Goal: Task Accomplishment & Management: Manage account settings

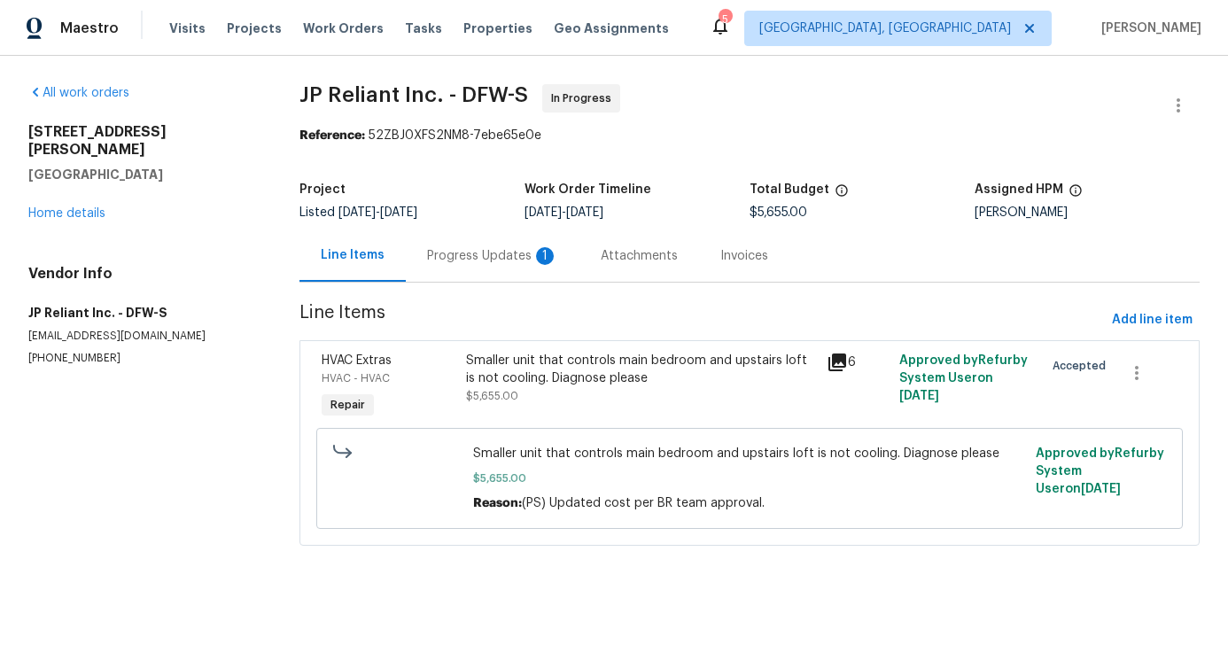
click at [493, 262] on div "Progress Updates 1" at bounding box center [492, 256] width 131 height 18
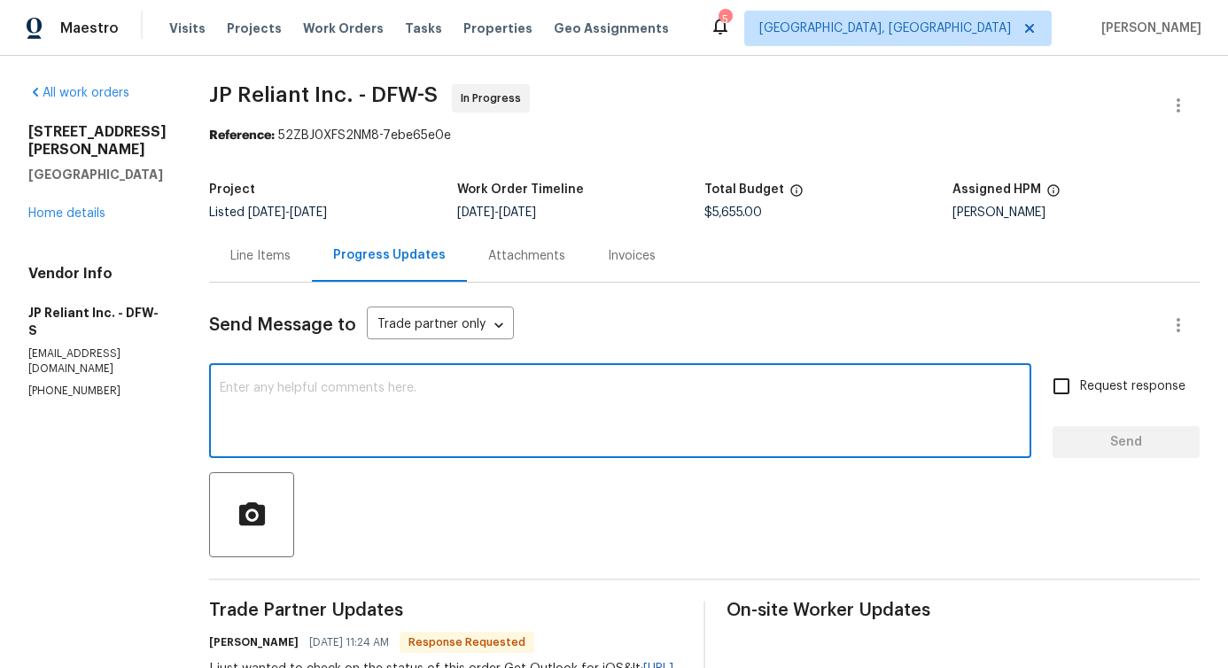
click at [505, 406] on textarea at bounding box center [620, 413] width 801 height 62
paste textarea "Yes, if we can have both systems on the property match that would be preferred."
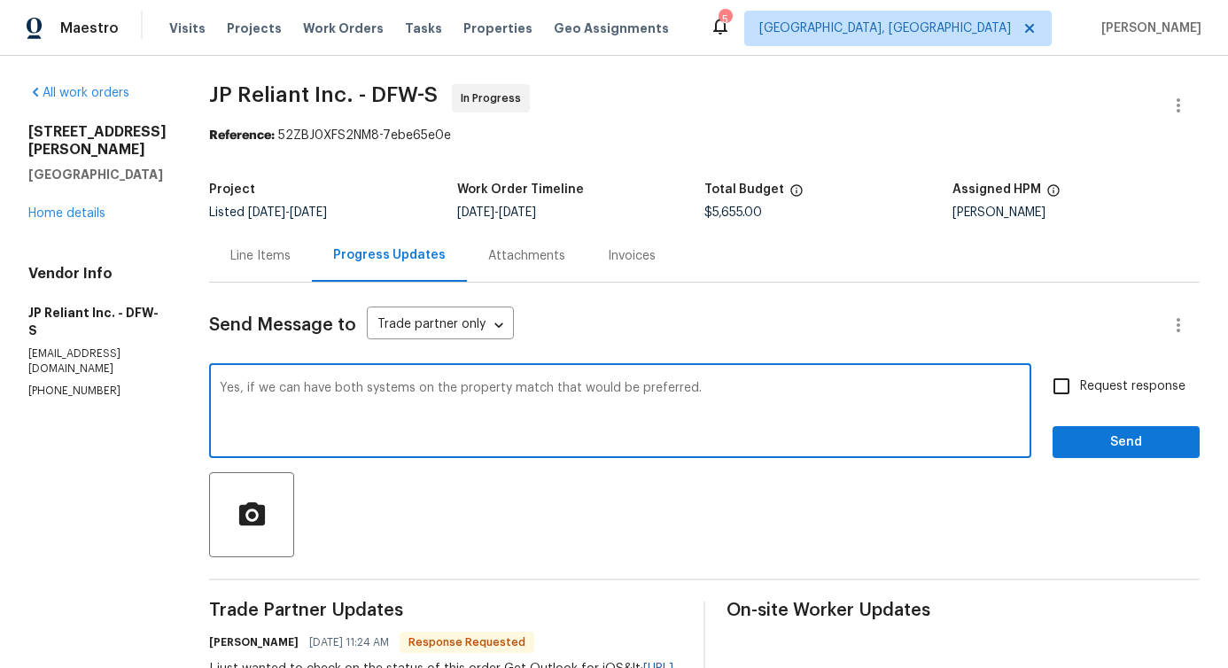
click at [0, 0] on span "match" at bounding box center [0, 0] width 0 height 0
type textarea "Yes, if we can have both systems on the property match, n that would be preferr…"
click at [1052, 385] on input "Request response" at bounding box center [1061, 386] width 37 height 37
checkbox input "true"
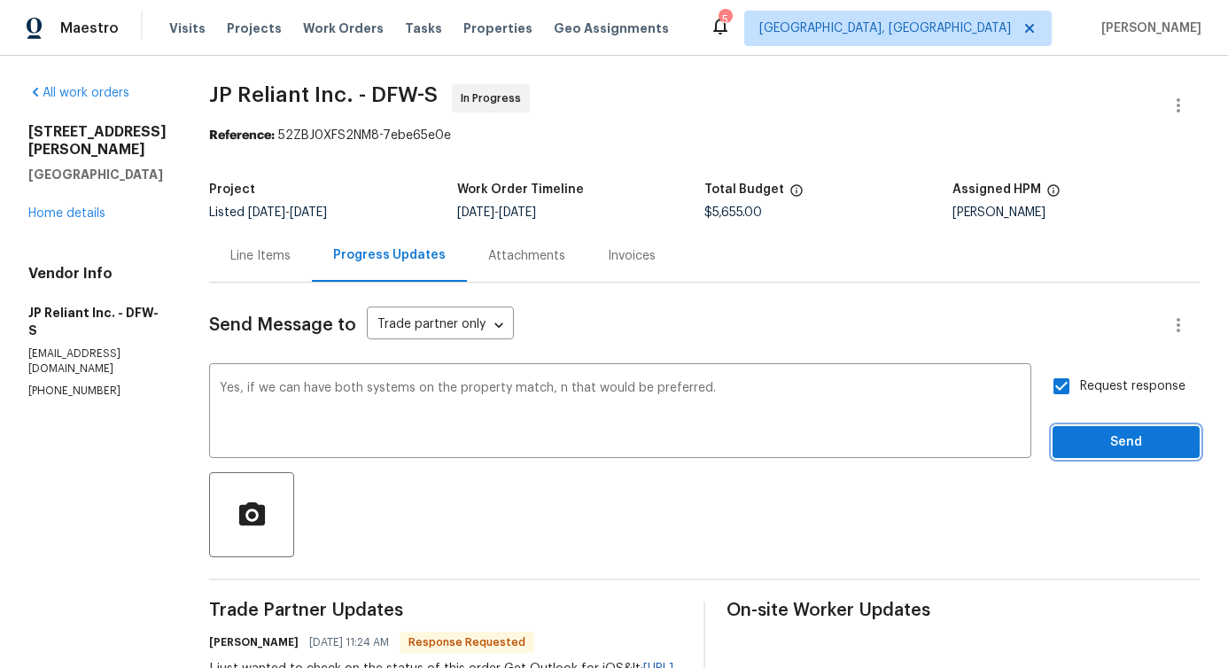
click at [1110, 456] on button "Send" at bounding box center [1126, 442] width 147 height 33
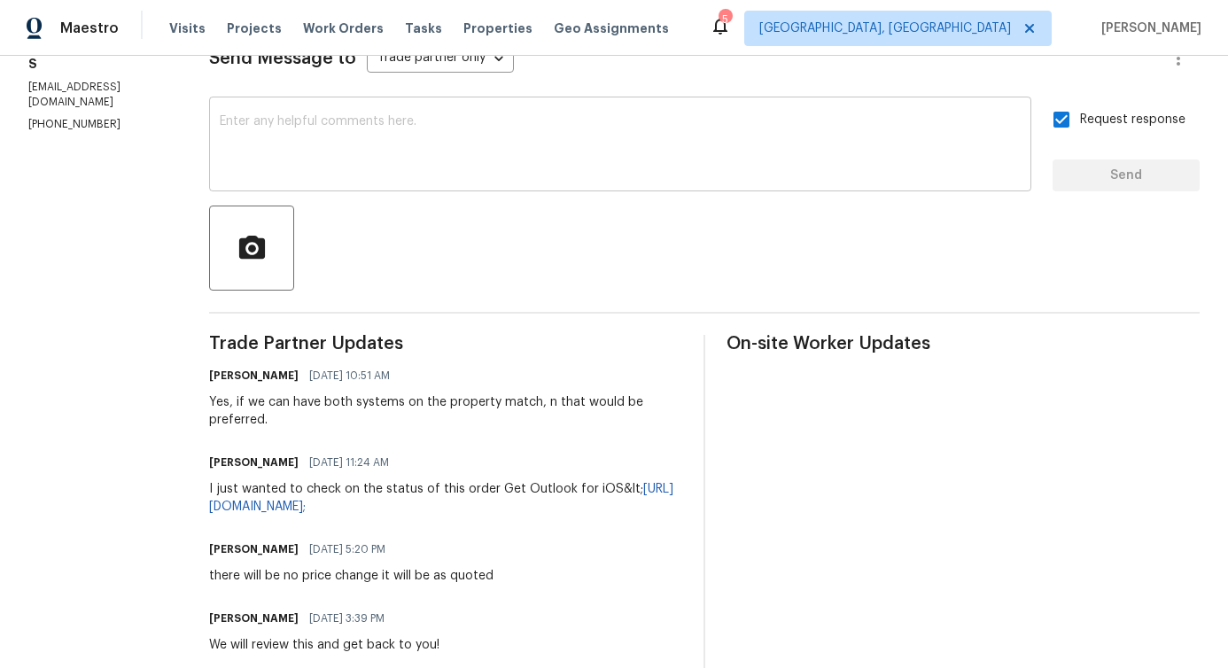
scroll to position [284, 0]
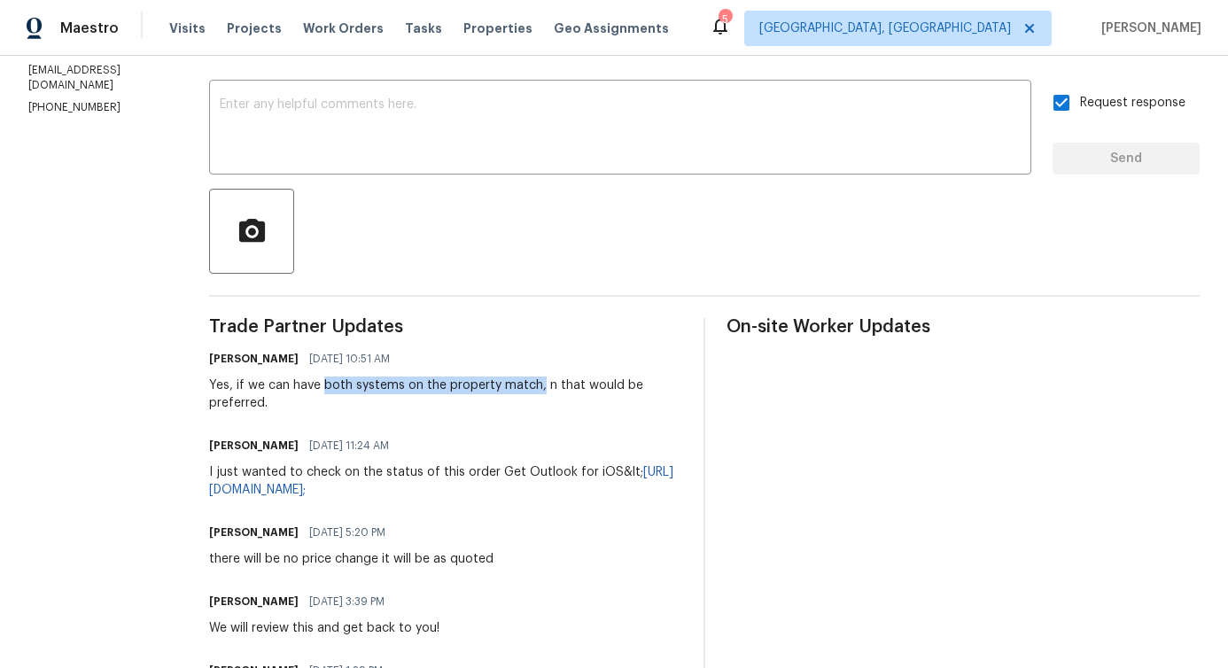
drag, startPoint x: 330, startPoint y: 386, endPoint x: 542, endPoint y: 385, distance: 212.7
click at [542, 385] on div "Yes, if we can have both systems on the property match, n that would be preferr…" at bounding box center [445, 394] width 473 height 35
copy div "both systems on the property match,"
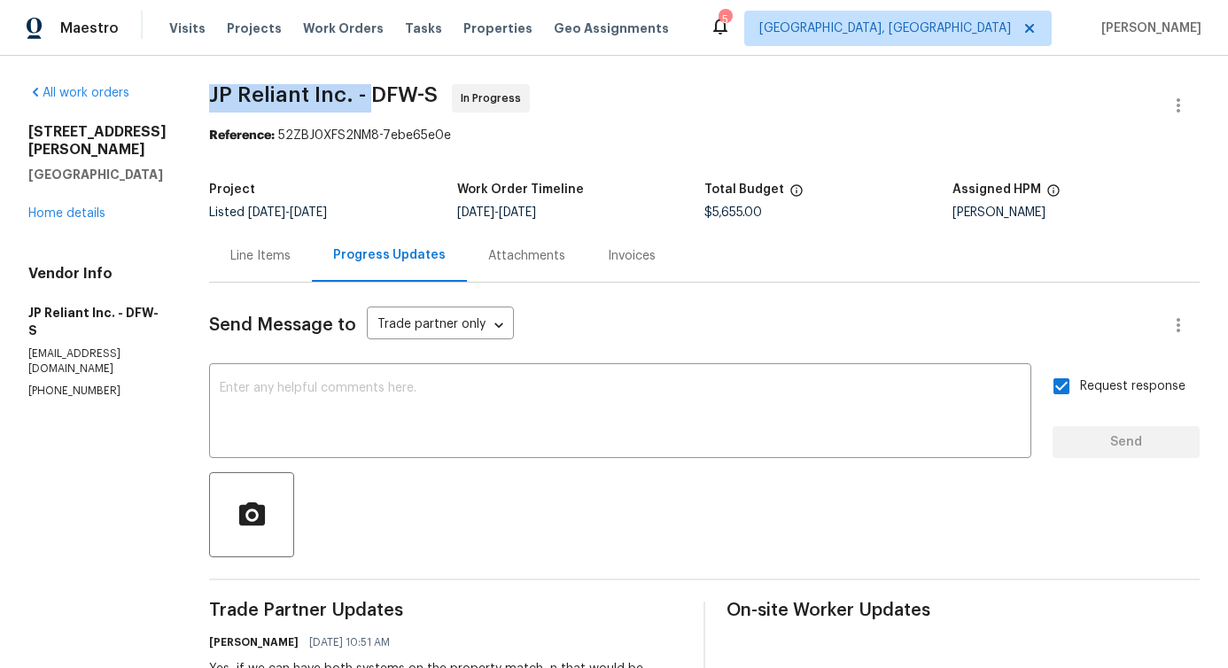
drag, startPoint x: 226, startPoint y: 100, endPoint x: 377, endPoint y: 94, distance: 151.7
copy span "JP Reliant Inc. -"
click at [58, 207] on link "Home details" at bounding box center [66, 213] width 77 height 12
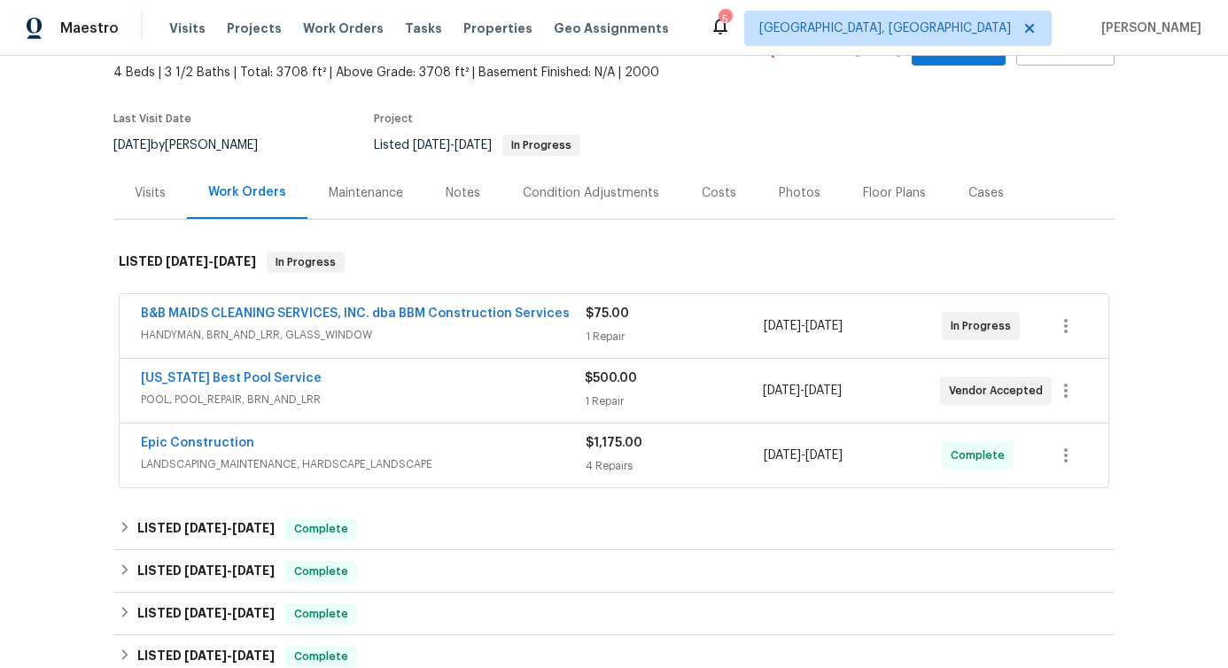
scroll to position [103, 0]
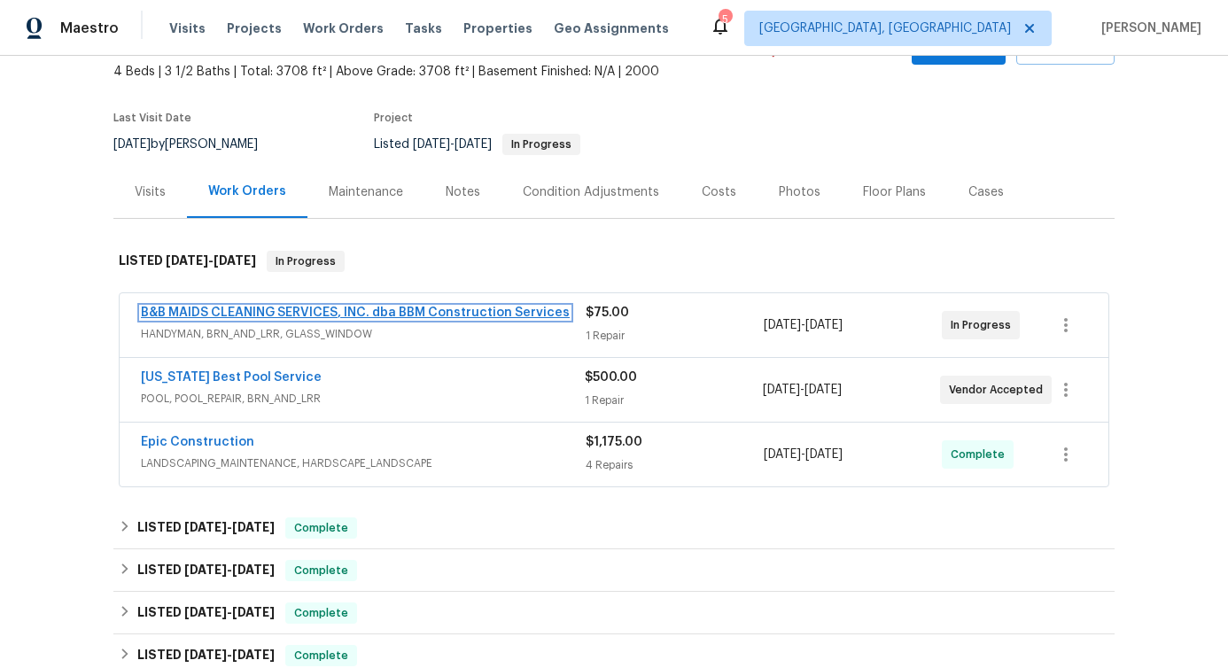
click at [388, 311] on link "B&B MAIDS CLEANING SERVICES, INC. dba BBM Construction Services" at bounding box center [355, 313] width 429 height 12
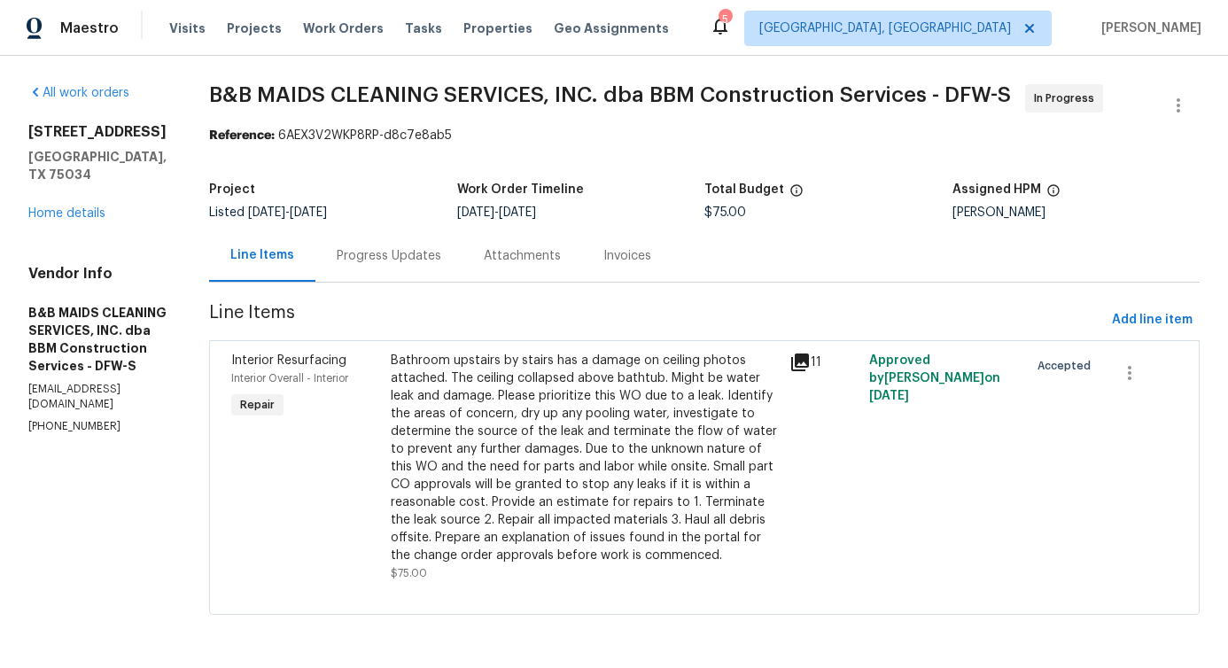
click at [589, 425] on div "Bathroom upstairs by stairs has a damage on ceiling photos attached. The ceilin…" at bounding box center [585, 458] width 388 height 213
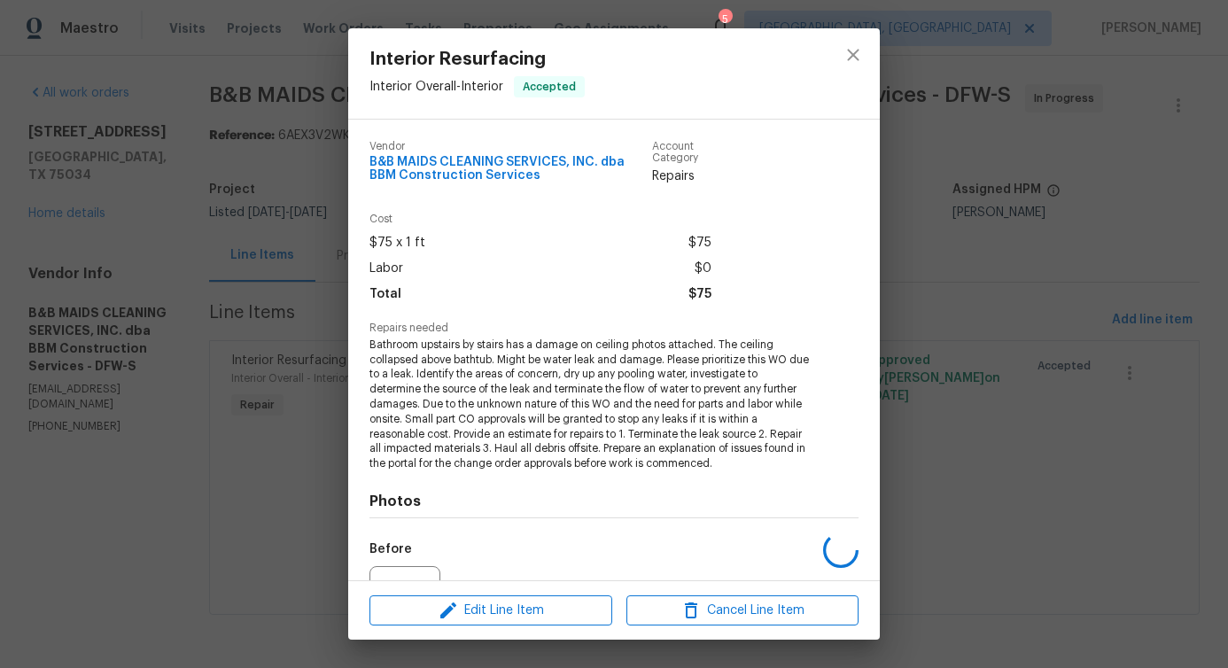
scroll to position [205, 0]
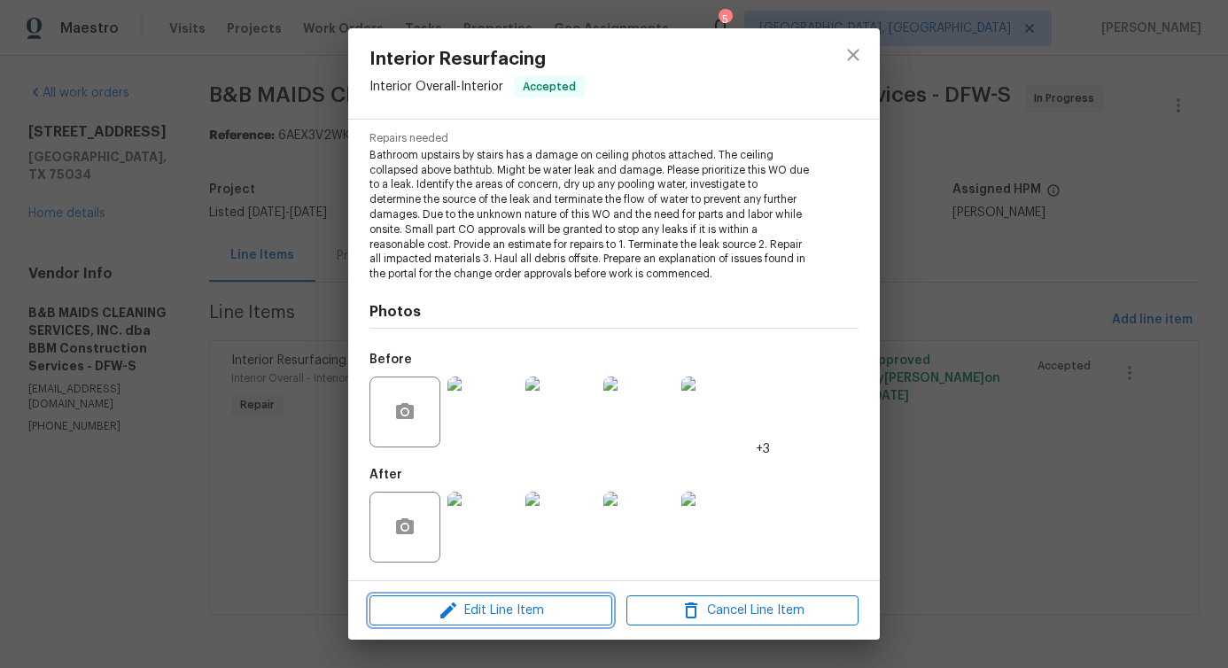
click at [448, 624] on button "Edit Line Item" at bounding box center [491, 610] width 243 height 31
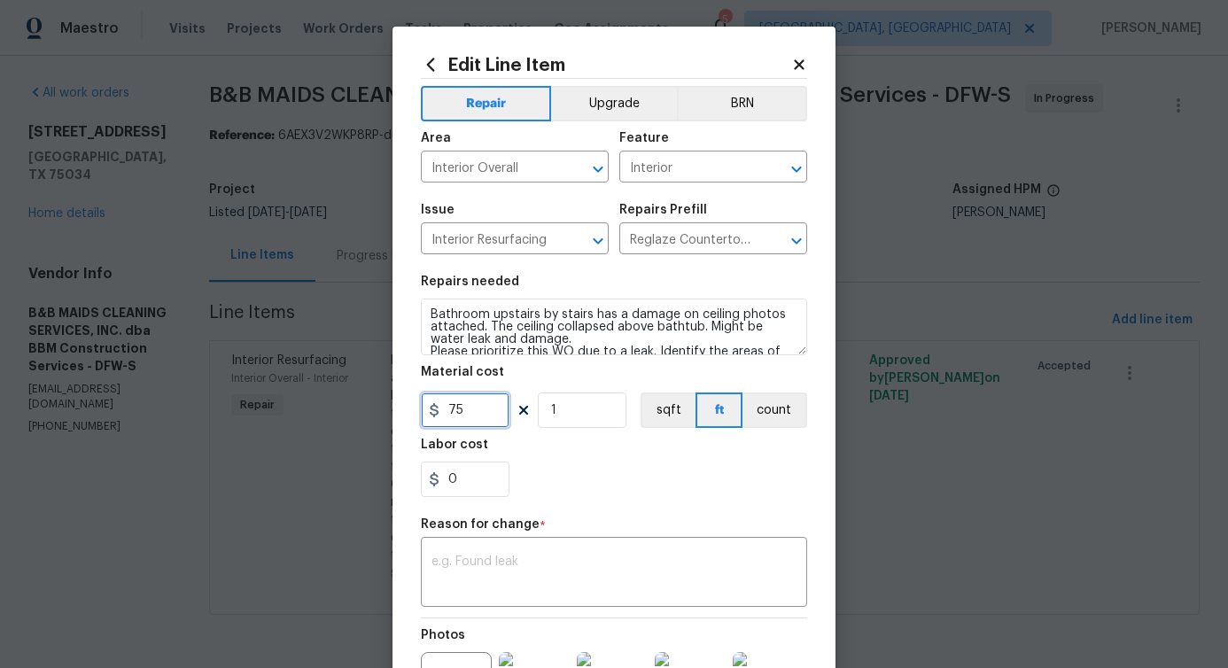
click at [448, 405] on input "75" at bounding box center [465, 410] width 89 height 35
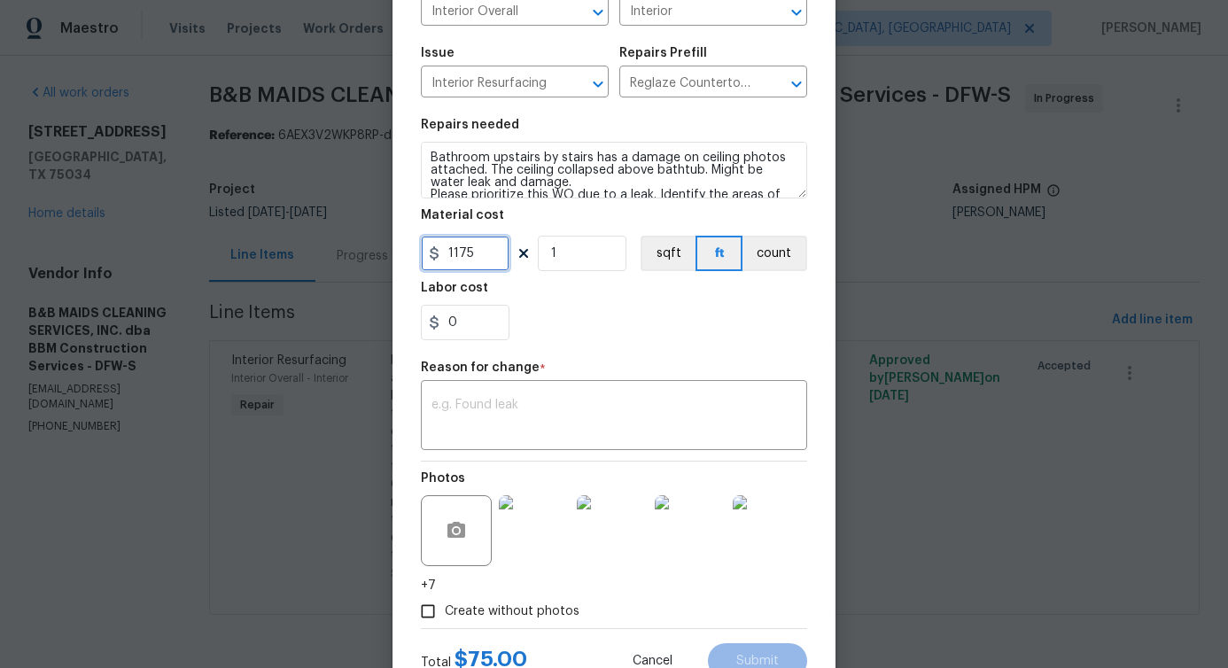
scroll to position [223, 0]
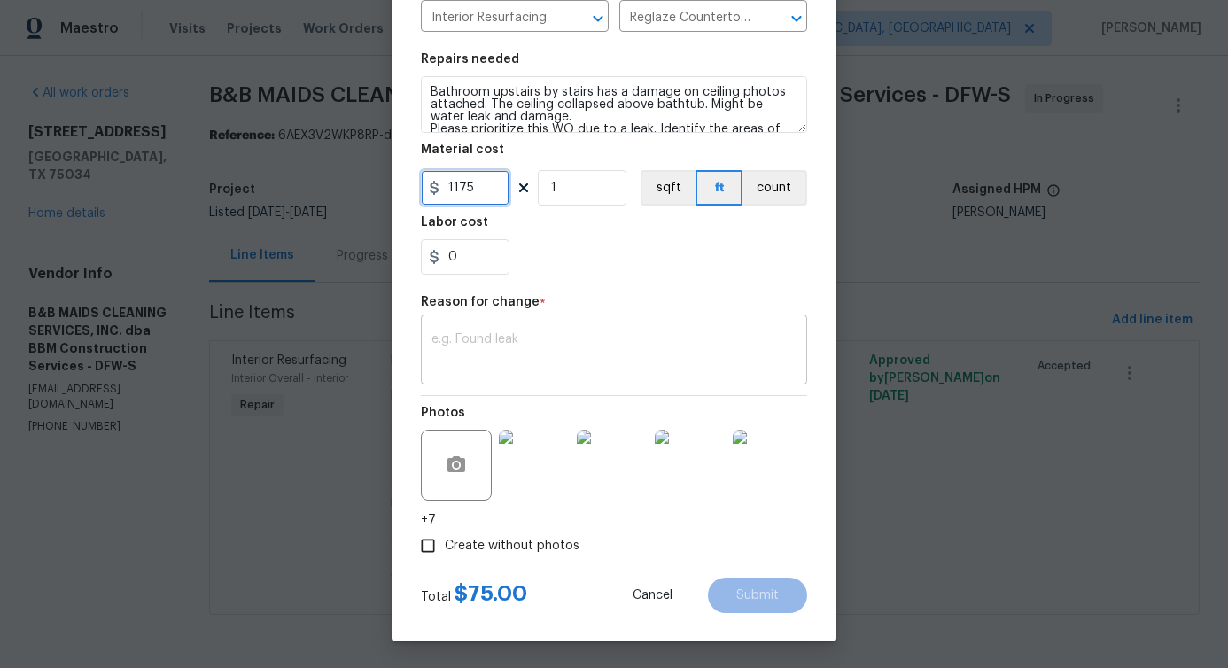
type input "1175"
click at [502, 342] on textarea at bounding box center [614, 351] width 365 height 37
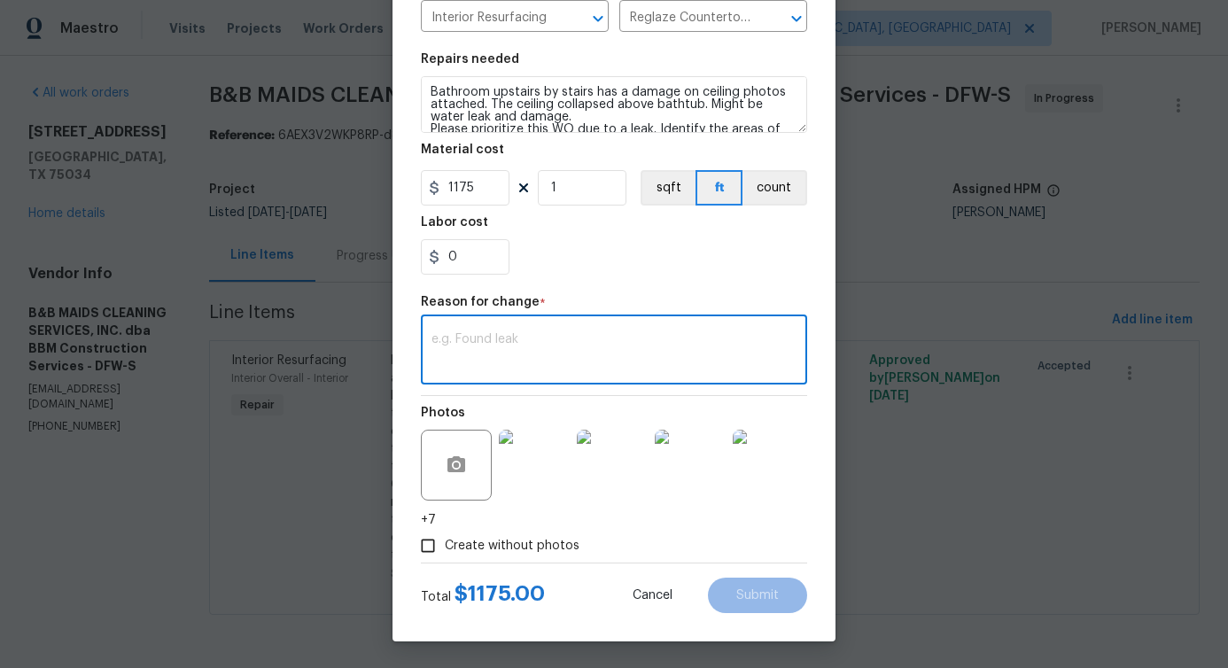
click at [620, 354] on textarea at bounding box center [614, 351] width 365 height 37
paste textarea "(PS) Updated cost per BR team approval."
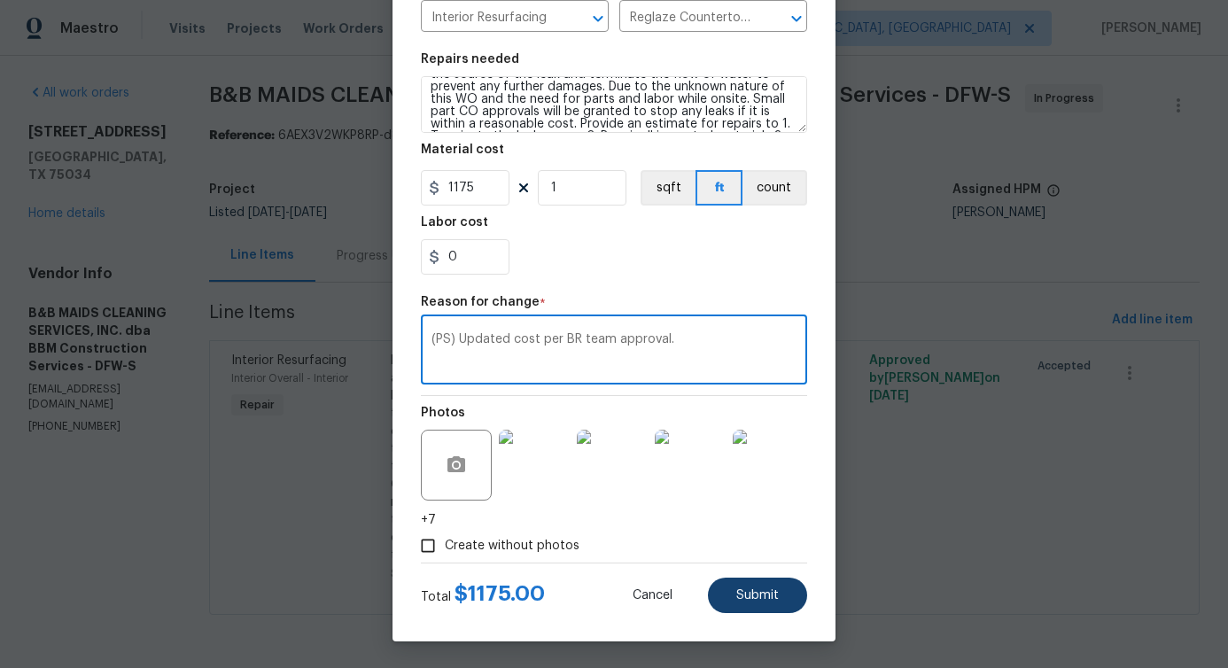
type textarea "(PS) Updated cost per BR team approval."
click at [759, 592] on span "Submit" at bounding box center [757, 595] width 43 height 13
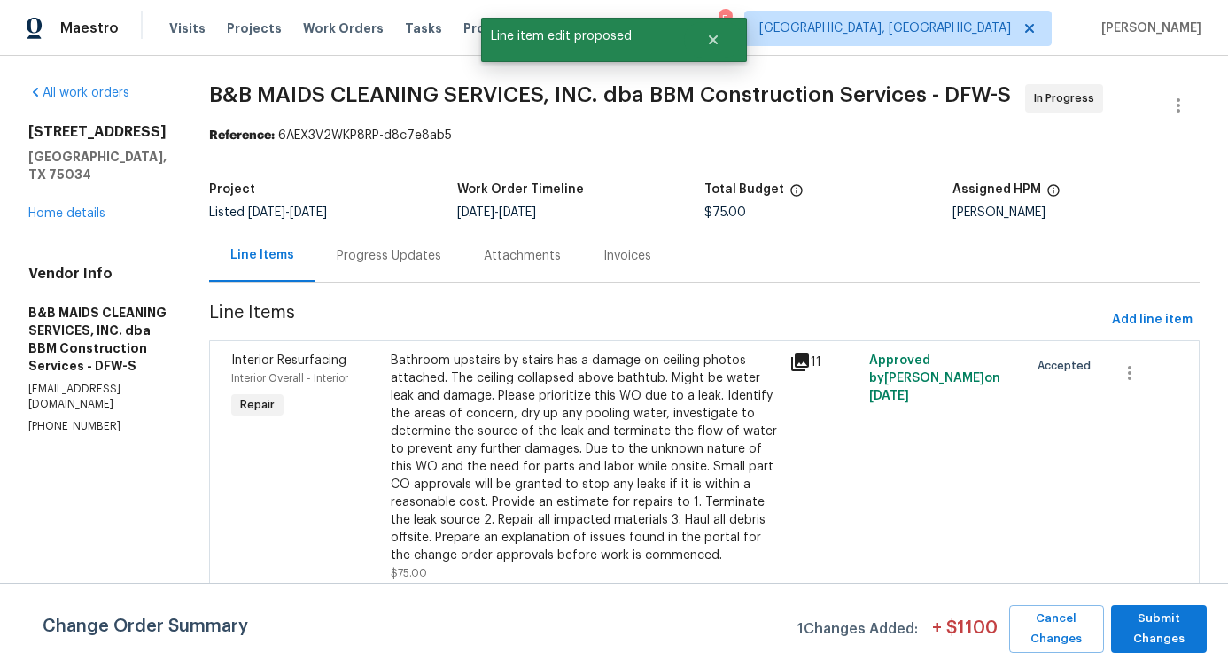
scroll to position [0, 0]
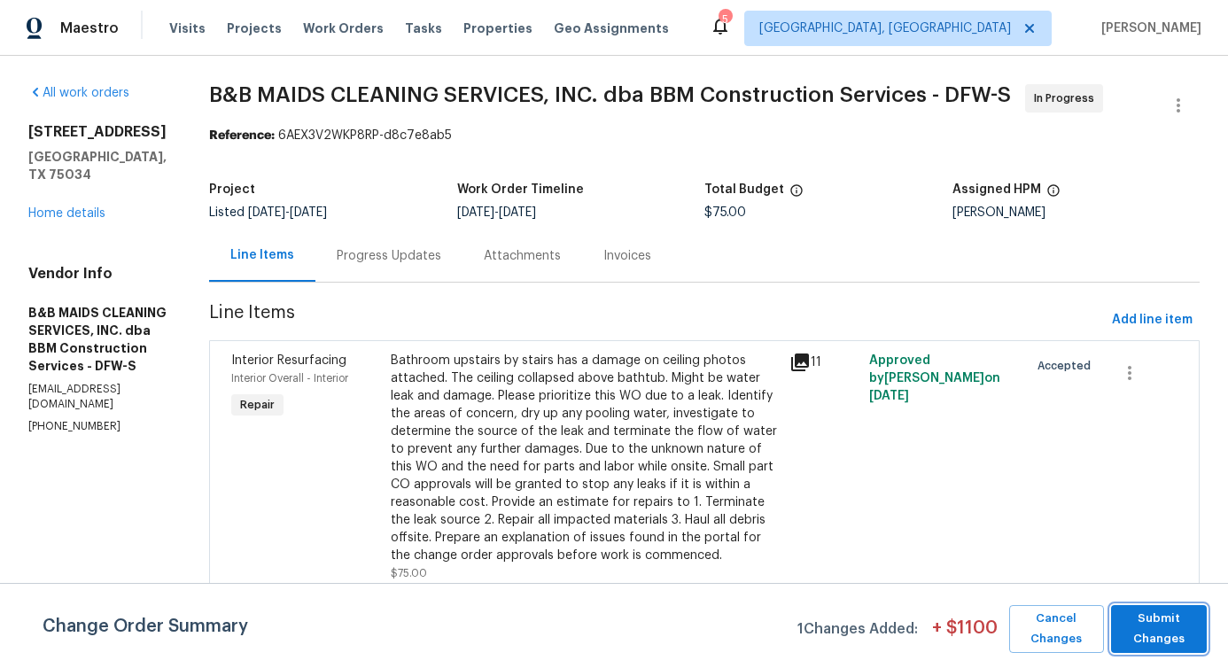
click at [1164, 637] on span "Submit Changes" at bounding box center [1159, 629] width 78 height 41
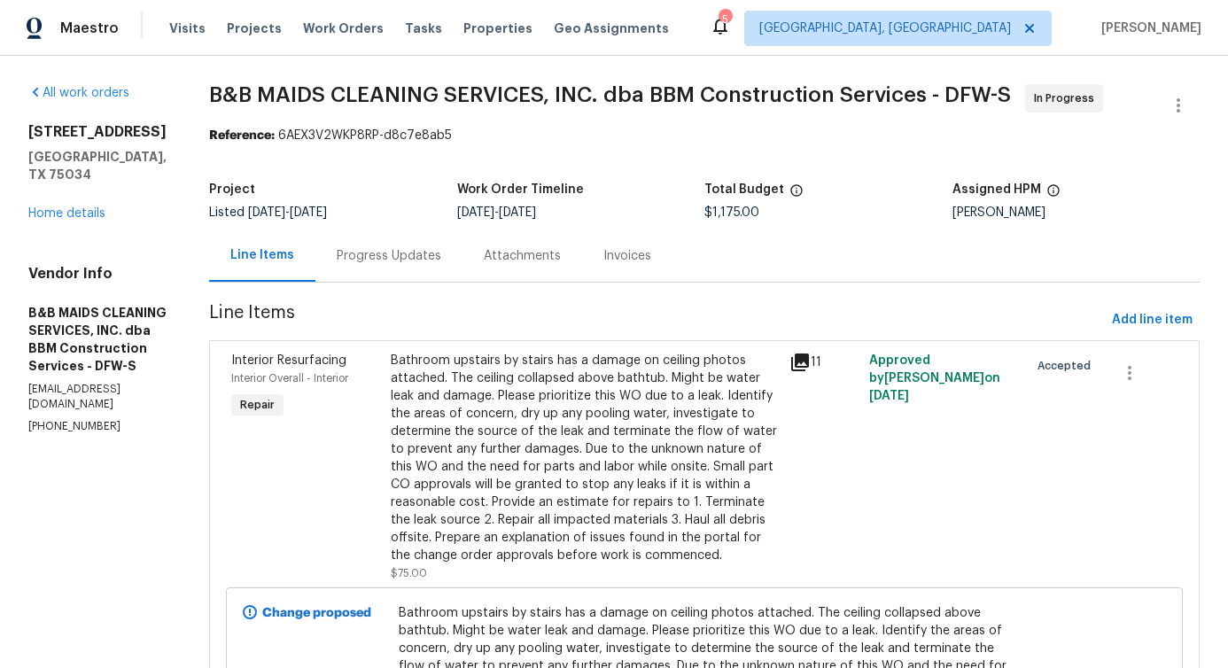
click at [447, 271] on div "Progress Updates" at bounding box center [388, 256] width 147 height 52
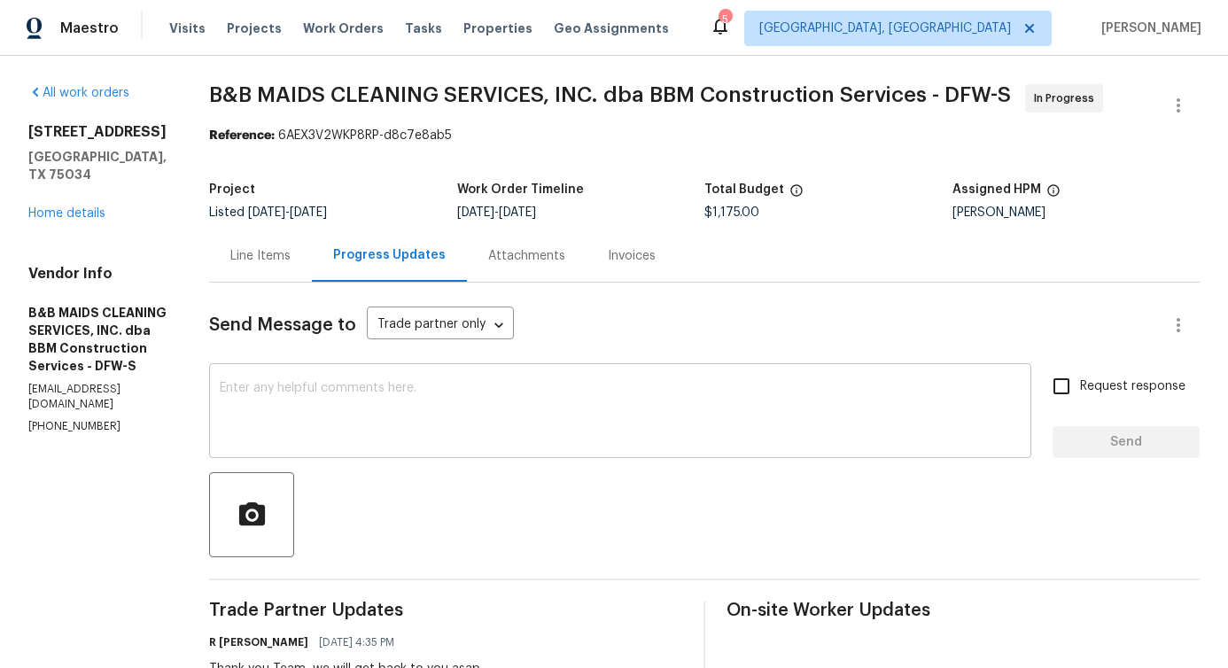
click at [484, 419] on textarea at bounding box center [620, 413] width 801 height 62
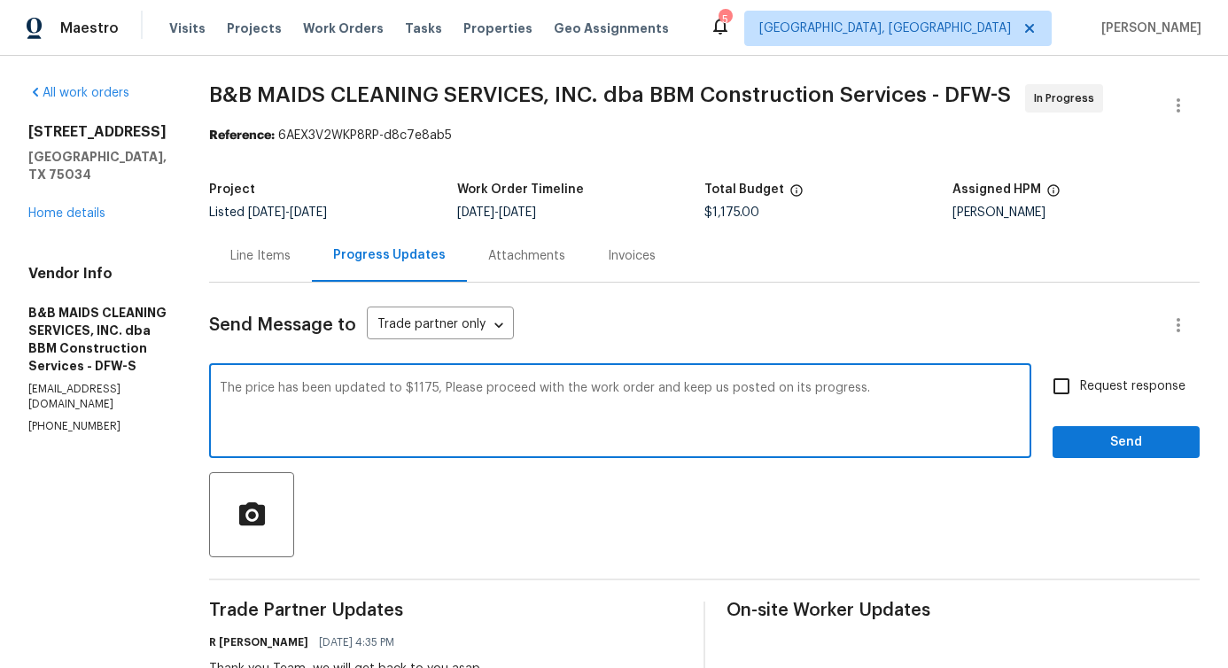
click at [0, 0] on span "$1175." at bounding box center [0, 0] width 0 height 0
type textarea "The price has been updated to $1175. Please proceed with the work order and kee…"
click at [1043, 401] on input "Request response" at bounding box center [1061, 386] width 37 height 37
checkbox input "true"
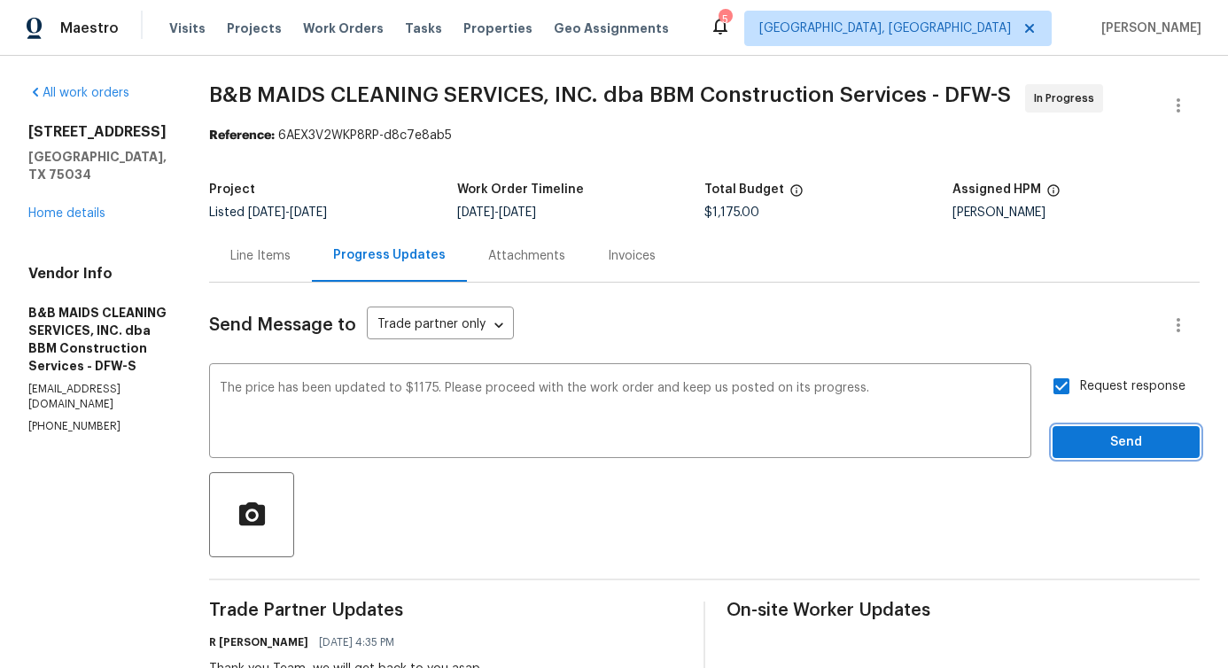
click at [1084, 454] on span "Send" at bounding box center [1126, 443] width 119 height 22
